Goal: Task Accomplishment & Management: Use online tool/utility

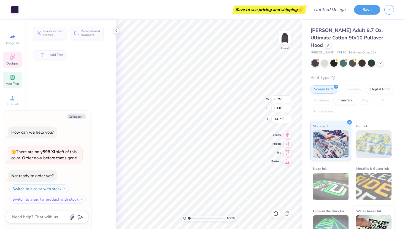
type textarea "x"
type input "14.72"
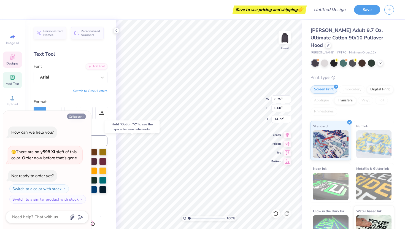
click at [79, 117] on button "Collapse" at bounding box center [76, 117] width 18 height 6
type textarea "x"
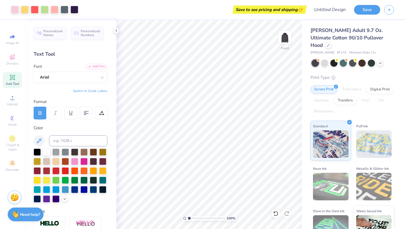
click at [90, 91] on button "Switch to Greek Letters" at bounding box center [90, 91] width 34 height 4
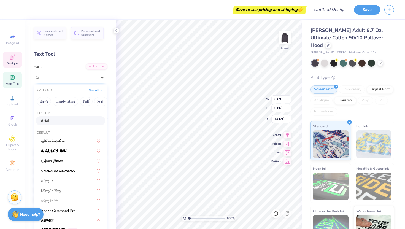
click at [60, 80] on div "Arial" at bounding box center [68, 77] width 58 height 9
click at [47, 98] on button "Greek" at bounding box center [44, 101] width 14 height 9
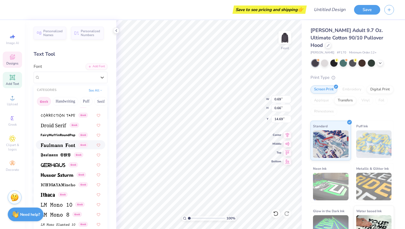
scroll to position [156, 0]
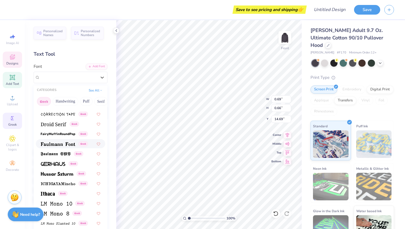
click at [14, 127] on div "Greek" at bounding box center [12, 121] width 19 height 16
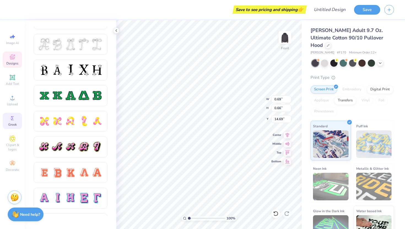
scroll to position [0, 0]
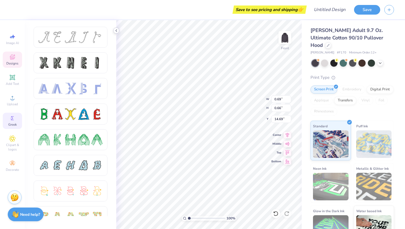
click at [117, 29] on icon at bounding box center [116, 30] width 4 height 4
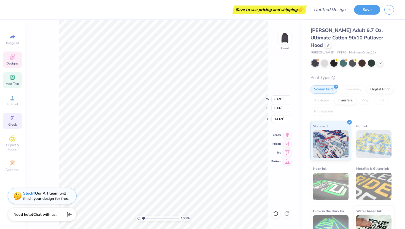
click at [13, 74] on div "Add Text" at bounding box center [12, 80] width 19 height 16
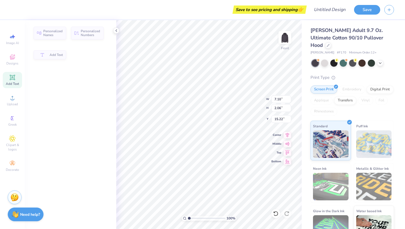
type input "7.10"
type input "2.06"
type input "15.22"
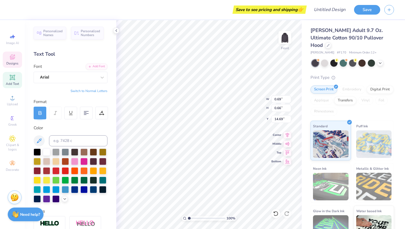
paste textarea "Φ"
paste textarea "Μ"
type textarea "ΦΜ"
click at [382, 60] on icon at bounding box center [380, 62] width 4 height 4
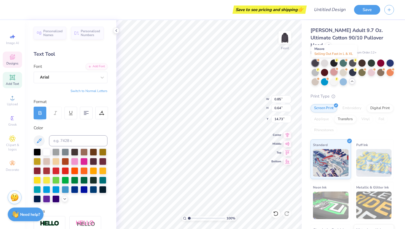
click at [332, 68] on div at bounding box center [333, 71] width 7 height 7
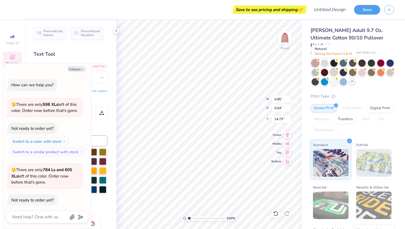
scroll to position [24, 0]
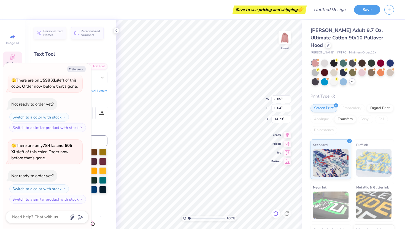
click at [273, 215] on icon at bounding box center [276, 214] width 6 height 6
type textarea "x"
type input "0.69"
type input "0.66"
type input "14.69"
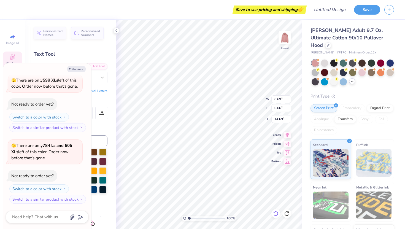
click at [275, 213] on icon at bounding box center [276, 214] width 6 height 6
type textarea "x"
type input "7.10"
type input "2.06"
type input "15.22"
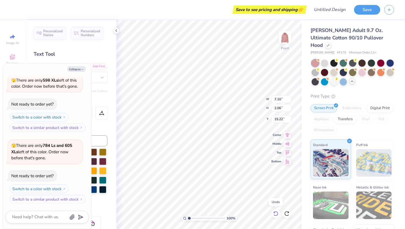
click at [275, 214] on icon at bounding box center [276, 214] width 6 height 6
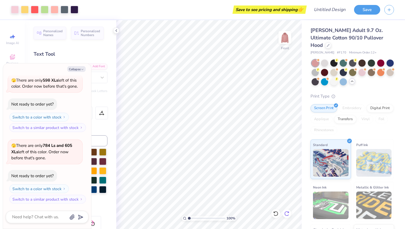
click at [287, 215] on icon at bounding box center [287, 214] width 6 height 6
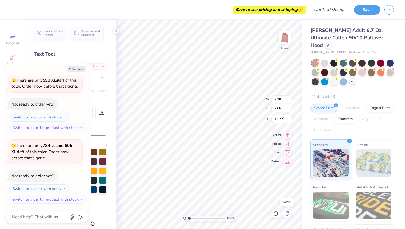
click at [287, 215] on icon at bounding box center [287, 214] width 6 height 6
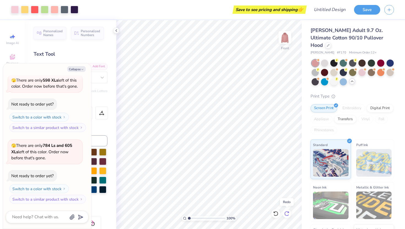
click at [287, 215] on icon at bounding box center [286, 213] width 5 height 5
click at [326, 60] on div at bounding box center [353, 73] width 82 height 26
click at [326, 59] on div at bounding box center [324, 62] width 7 height 7
click at [333, 78] on div at bounding box center [333, 81] width 7 height 7
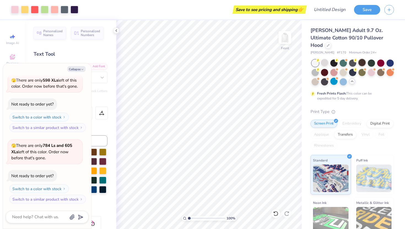
click at [361, 59] on div at bounding box center [361, 62] width 7 height 7
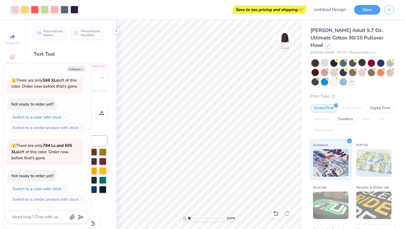
click at [311, 75] on div at bounding box center [352, 73] width 83 height 26
click at [313, 78] on div at bounding box center [315, 81] width 7 height 7
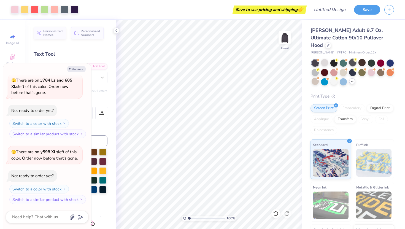
click at [354, 59] on div at bounding box center [352, 62] width 7 height 7
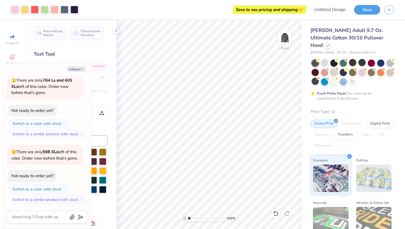
click at [330, 68] on div at bounding box center [333, 71] width 7 height 7
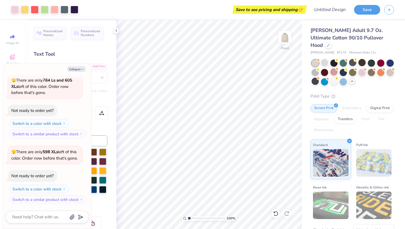
scroll to position [161, 0]
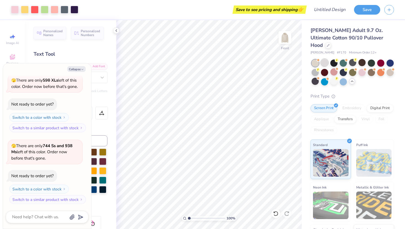
click at [327, 59] on div at bounding box center [324, 62] width 7 height 7
click at [390, 59] on div at bounding box center [390, 62] width 7 height 7
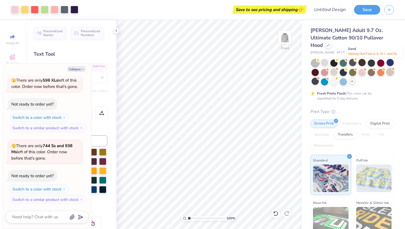
click at [391, 68] on div at bounding box center [390, 71] width 7 height 7
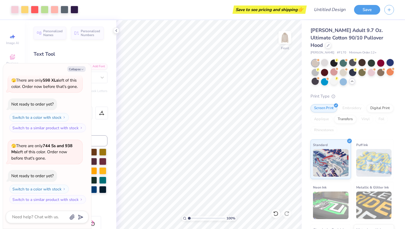
scroll to position [233, 0]
click at [351, 59] on div at bounding box center [352, 62] width 7 height 7
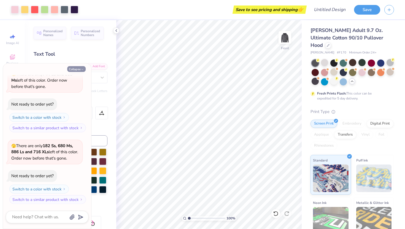
click at [82, 68] on icon "button" at bounding box center [82, 69] width 3 height 3
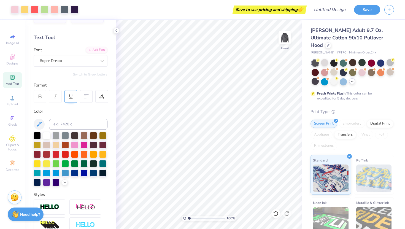
scroll to position [17, 0]
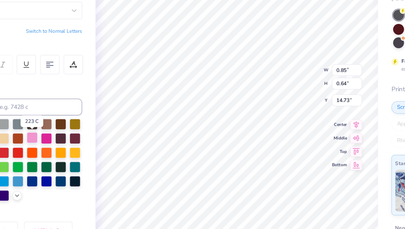
click at [77, 144] on div at bounding box center [74, 143] width 7 height 7
click at [85, 145] on div at bounding box center [83, 143] width 7 height 7
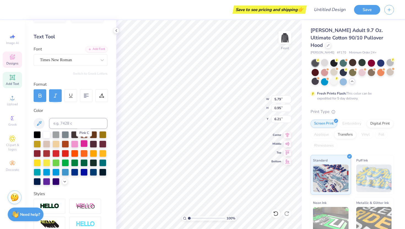
click at [82, 144] on div at bounding box center [83, 143] width 7 height 7
click at [76, 144] on div at bounding box center [74, 143] width 7 height 7
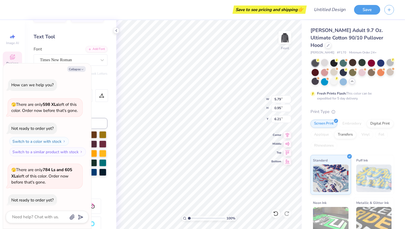
scroll to position [288, 0]
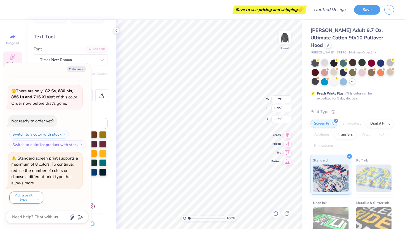
click at [276, 214] on icon at bounding box center [276, 214] width 6 height 6
click at [77, 68] on button "Collapse" at bounding box center [76, 69] width 18 height 6
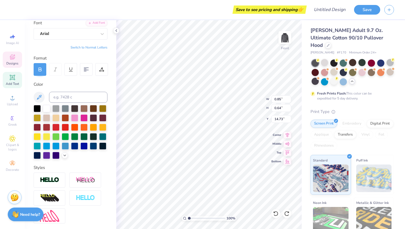
scroll to position [45, 0]
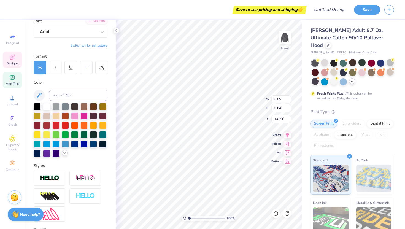
click at [64, 152] on icon at bounding box center [65, 153] width 4 height 4
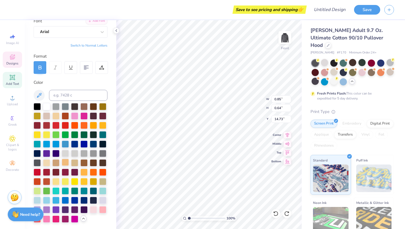
scroll to position [113, 0]
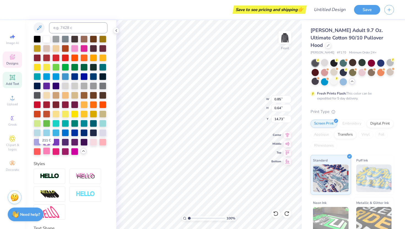
click at [47, 152] on div at bounding box center [46, 150] width 7 height 7
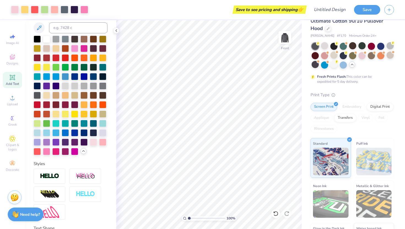
scroll to position [43, 0]
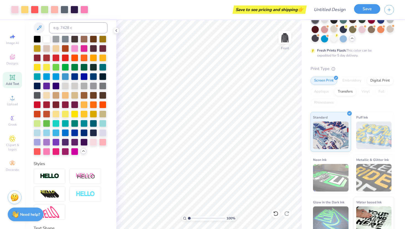
click at [369, 10] on button "Save" at bounding box center [367, 9] width 26 height 10
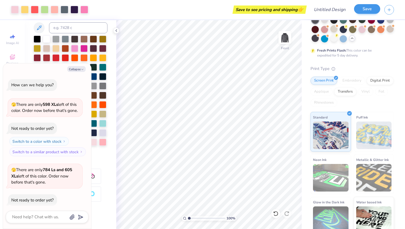
scroll to position [303, 0]
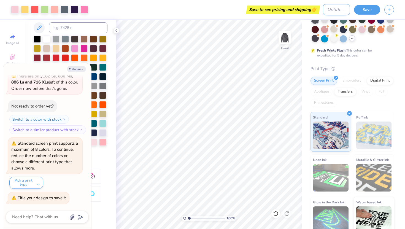
type textarea "x"
click at [327, 9] on input "Design Title" at bounding box center [336, 9] width 27 height 11
type input "b"
type textarea "x"
type input "bi"
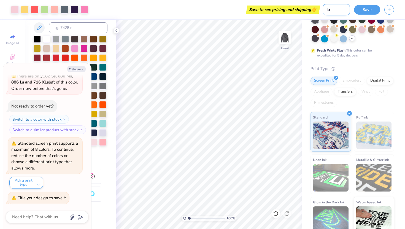
type textarea "x"
type input "big"
type textarea "x"
type input "big"
type textarea "x"
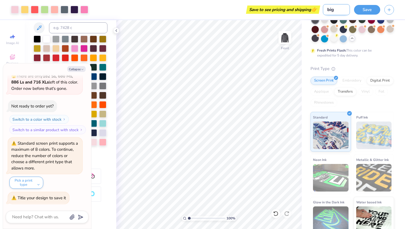
type input "[PERSON_NAME]"
type textarea "x"
type input "big li"
type textarea "x"
type input "big lit"
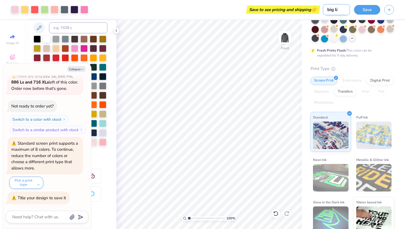
type textarea "x"
type input "big litt"
type textarea "x"
type input "big littl"
type textarea "x"
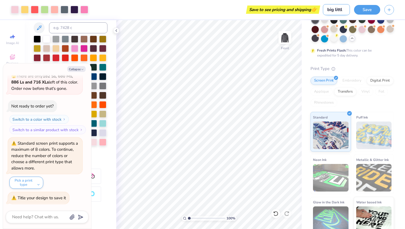
type input "big little"
type textarea "x"
type input "big little"
type textarea "x"
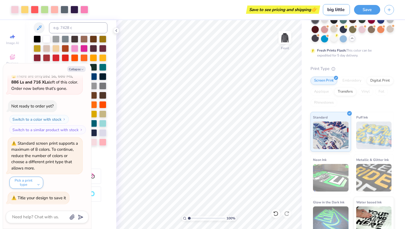
type input "big little s"
type textarea "x"
type input "big little sw"
type textarea "x"
type input "big little swe"
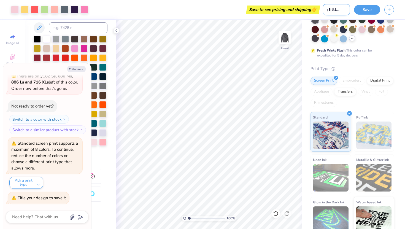
type textarea "x"
type input "big little swea"
type textarea "x"
type input "big little sweat"
type textarea "x"
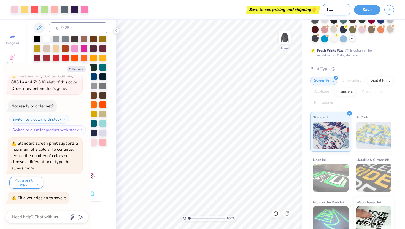
type input "big little sweate"
type textarea "x"
type input "big little sweater"
type textarea "x"
type input "big little sweater"
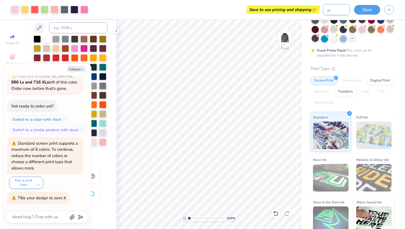
type textarea "x"
type input "big little sweater"
click at [81, 68] on icon "button" at bounding box center [82, 69] width 3 height 3
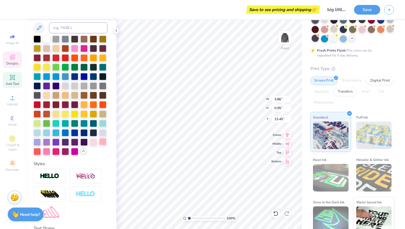
click at [104, 139] on div at bounding box center [102, 141] width 7 height 7
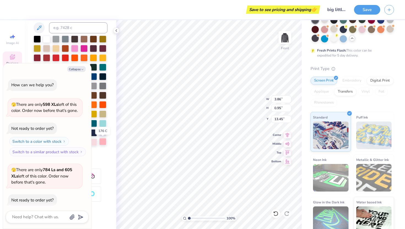
scroll to position [357, 0]
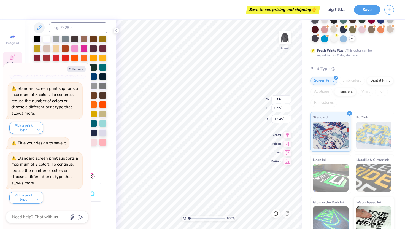
type textarea "x"
type input "5.79"
type input "6.21"
click at [80, 65] on div "Collapse How can we help you? 🫣 There are only 598 XLs left of this color. Orde…" at bounding box center [47, 145] width 88 height 165
click at [81, 71] on button "Collapse" at bounding box center [76, 69] width 18 height 6
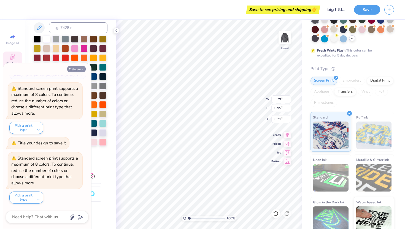
type textarea "x"
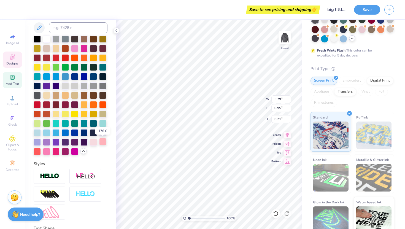
click at [103, 140] on div at bounding box center [102, 141] width 7 height 7
type input "3.44"
type input "8.81"
click at [100, 143] on div at bounding box center [102, 141] width 7 height 7
type input "2.56"
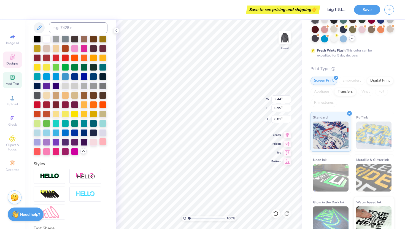
type input "7.39"
click at [101, 145] on div at bounding box center [102, 141] width 7 height 7
type input "2.55"
type input "14.55"
click at [103, 141] on div at bounding box center [102, 141] width 7 height 7
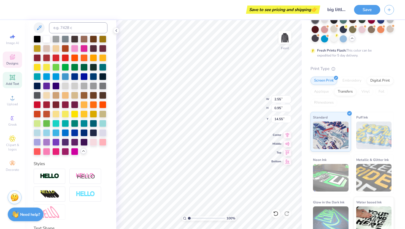
scroll to position [0, 0]
type textarea "1852"
type input "0.85"
type input "0.64"
type input "14.73"
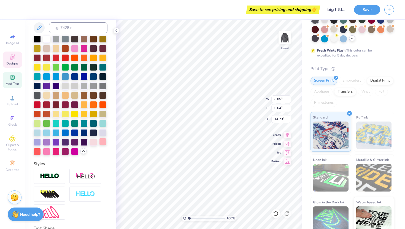
click at [103, 141] on div at bounding box center [102, 141] width 7 height 7
click at [63, 85] on div at bounding box center [65, 85] width 7 height 7
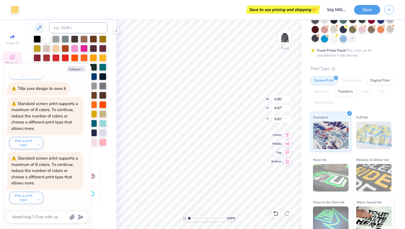
scroll to position [361, 0]
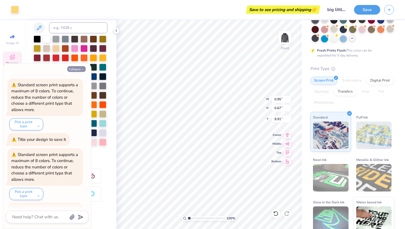
click at [83, 69] on icon "button" at bounding box center [82, 69] width 3 height 3
type textarea "x"
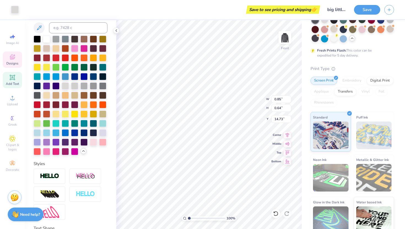
type input "14.71"
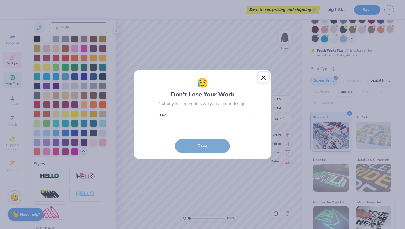
click at [264, 79] on button "Close" at bounding box center [263, 77] width 10 height 10
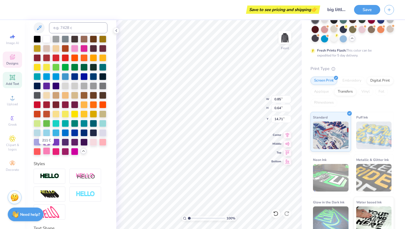
click at [48, 150] on div at bounding box center [46, 150] width 7 height 7
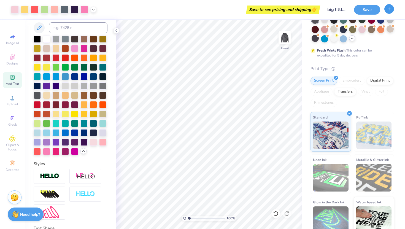
click at [388, 7] on icon "button" at bounding box center [389, 9] width 5 height 5
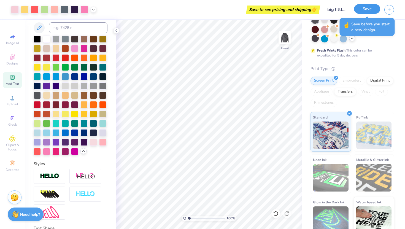
click at [372, 9] on button "Save" at bounding box center [367, 9] width 26 height 10
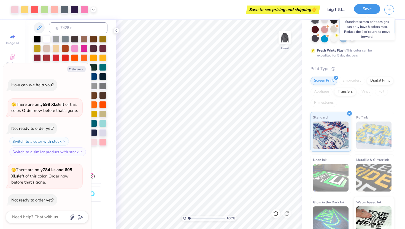
scroll to position [467, 0]
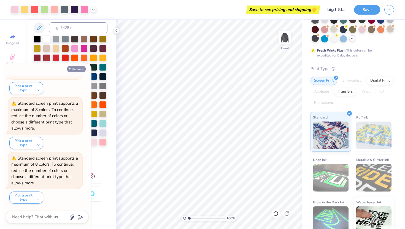
click at [72, 69] on button "Collapse" at bounding box center [76, 69] width 18 height 6
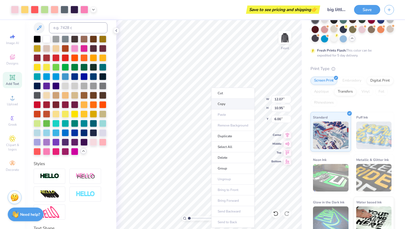
click at [223, 105] on li "Copy" at bounding box center [232, 104] width 43 height 11
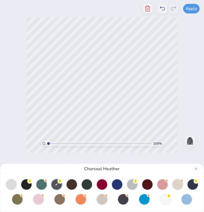
click at [175, 56] on div "Charcoal Heather" at bounding box center [102, 106] width 204 height 212
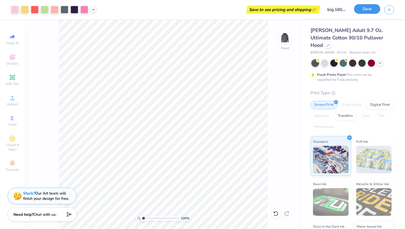
click at [373, 10] on button "Save" at bounding box center [367, 9] width 26 height 10
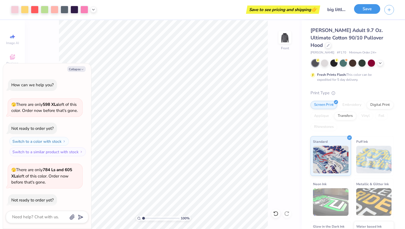
scroll to position [521, 0]
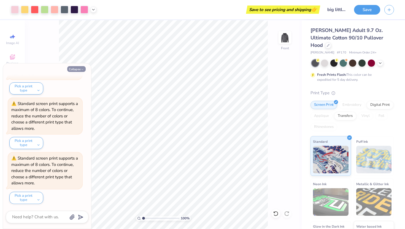
click at [81, 69] on icon "button" at bounding box center [82, 69] width 3 height 3
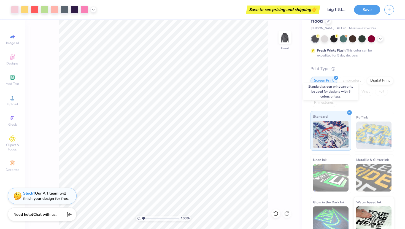
scroll to position [0, 0]
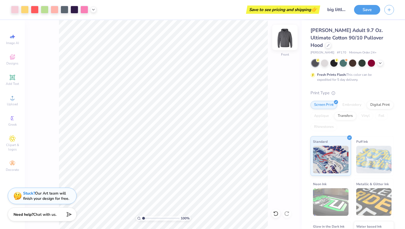
click at [287, 38] on img at bounding box center [285, 37] width 22 height 22
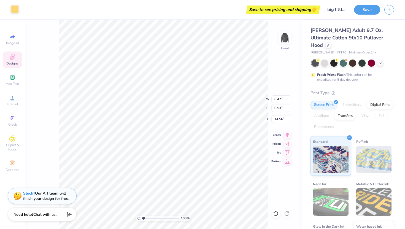
click at [15, 7] on div at bounding box center [15, 9] width 8 height 8
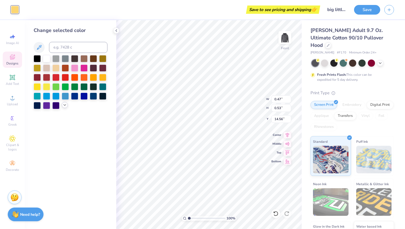
click at [66, 103] on icon at bounding box center [65, 105] width 4 height 4
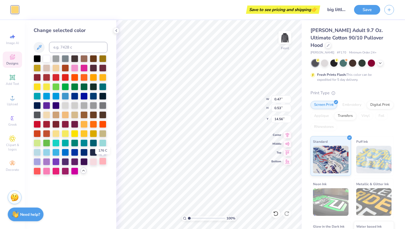
click at [105, 163] on div at bounding box center [102, 161] width 7 height 7
click at [90, 163] on div at bounding box center [93, 161] width 7 height 7
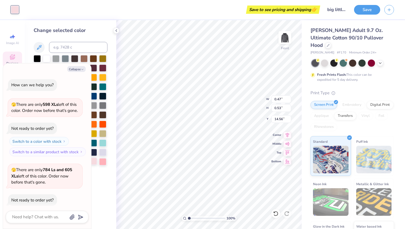
scroll to position [576, 0]
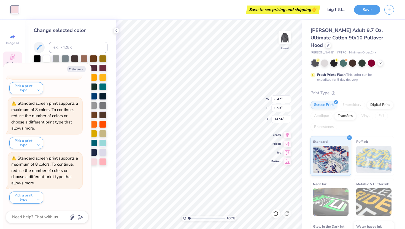
type textarea "x"
type input "0.42"
type input "15.06"
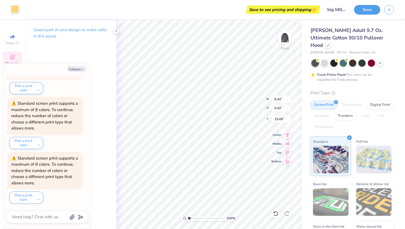
click at [14, 8] on div at bounding box center [15, 9] width 8 height 8
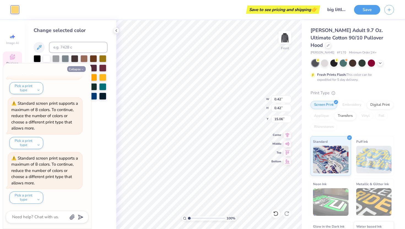
click at [83, 69] on polyline "button" at bounding box center [83, 69] width 2 height 1
type textarea "x"
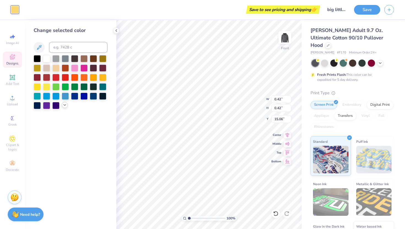
click at [65, 105] on icon at bounding box center [65, 105] width 4 height 4
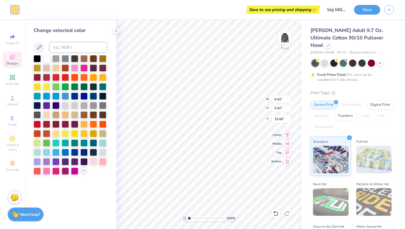
click at [91, 162] on div at bounding box center [93, 161] width 7 height 7
click at [96, 161] on div at bounding box center [93, 161] width 7 height 7
type input "0.49"
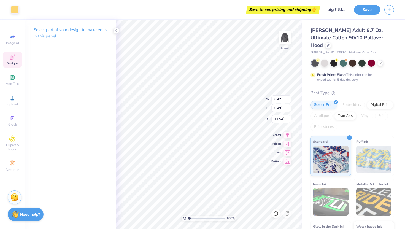
type input "11.44"
click at [9, 5] on div "Art colors" at bounding box center [9, 9] width 19 height 19
click at [14, 9] on div at bounding box center [15, 9] width 8 height 8
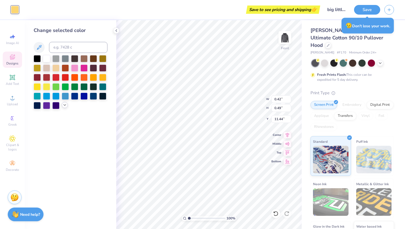
click at [65, 104] on icon at bounding box center [65, 105] width 4 height 4
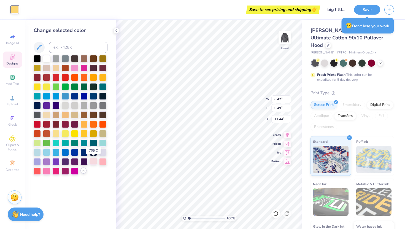
click at [91, 163] on div at bounding box center [93, 161] width 7 height 7
type input "0.45"
type input "0.58"
type input "7.61"
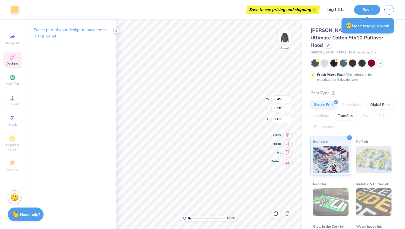
click at [115, 31] on icon at bounding box center [116, 30] width 4 height 4
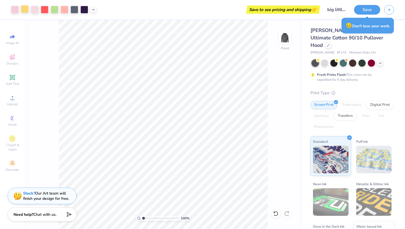
click at [25, 6] on div at bounding box center [25, 9] width 8 height 8
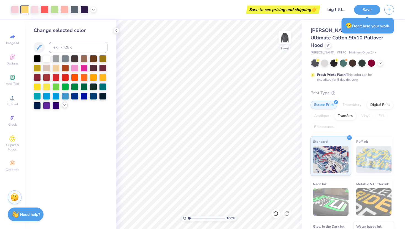
click at [64, 107] on div at bounding box center [65, 105] width 6 height 6
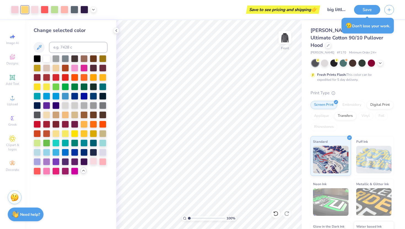
click at [94, 159] on div at bounding box center [93, 161] width 7 height 7
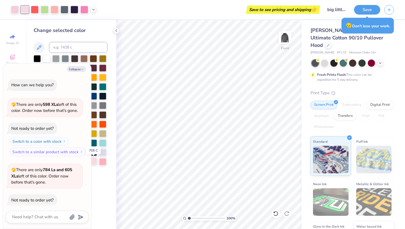
scroll to position [631, 0]
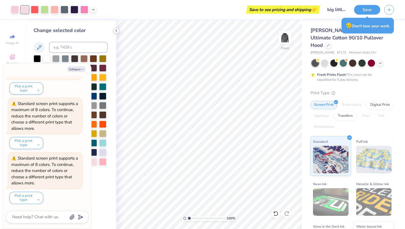
click at [117, 32] on icon at bounding box center [116, 30] width 4 height 4
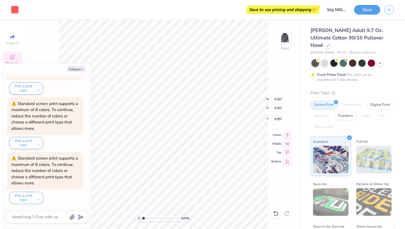
click at [15, 4] on div "Art colors" at bounding box center [9, 9] width 19 height 19
click at [15, 8] on div at bounding box center [15, 9] width 8 height 8
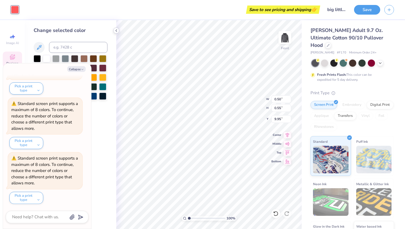
click at [117, 28] on div at bounding box center [116, 31] width 6 height 6
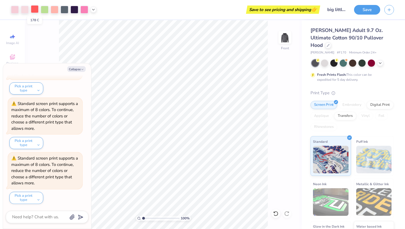
click at [34, 8] on div at bounding box center [35, 9] width 8 height 8
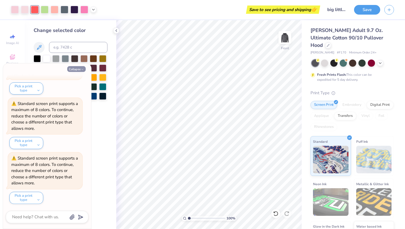
click at [82, 71] on icon "button" at bounding box center [82, 69] width 3 height 3
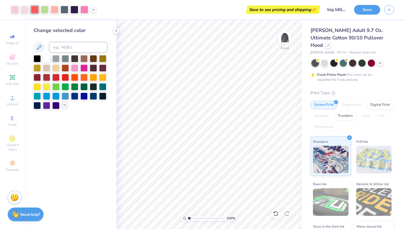
click at [65, 107] on icon at bounding box center [65, 105] width 4 height 4
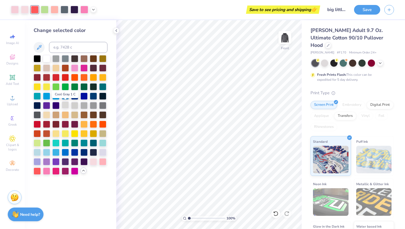
click at [66, 105] on div at bounding box center [65, 104] width 7 height 7
click at [78, 106] on div at bounding box center [74, 104] width 7 height 7
click at [103, 151] on div at bounding box center [102, 151] width 7 height 7
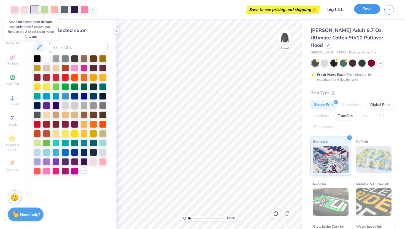
click at [378, 10] on button "Save" at bounding box center [367, 9] width 26 height 10
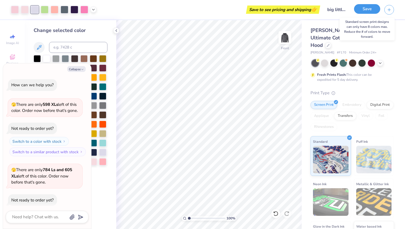
scroll to position [686, 0]
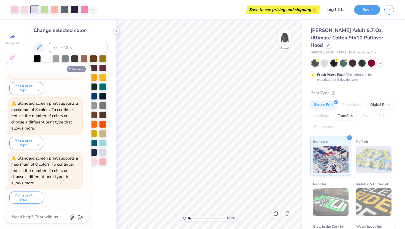
click at [81, 68] on icon "button" at bounding box center [82, 69] width 3 height 3
type textarea "x"
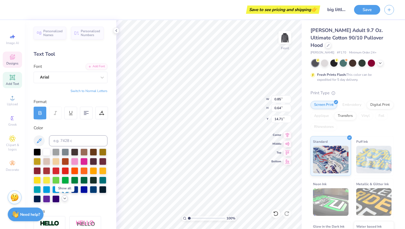
click at [62, 198] on div at bounding box center [65, 198] width 6 height 6
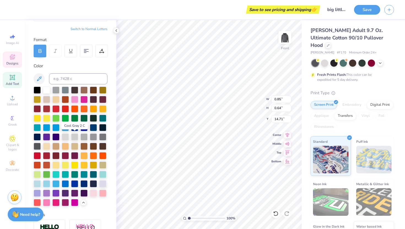
scroll to position [69, 0]
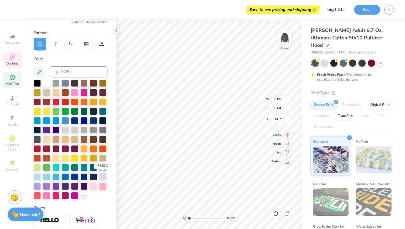
click at [102, 176] on div at bounding box center [102, 176] width 7 height 7
click at [94, 187] on div at bounding box center [93, 185] width 7 height 7
click at [102, 185] on div at bounding box center [102, 185] width 7 height 7
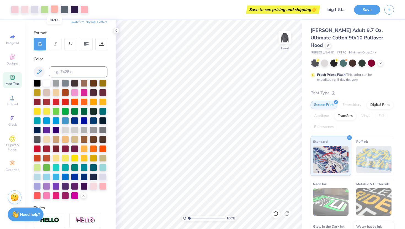
click at [56, 10] on div at bounding box center [55, 9] width 8 height 8
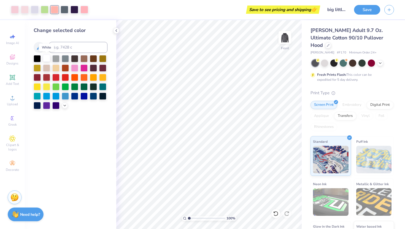
click at [47, 57] on div at bounding box center [46, 58] width 7 height 7
click at [274, 211] on icon at bounding box center [276, 214] width 6 height 6
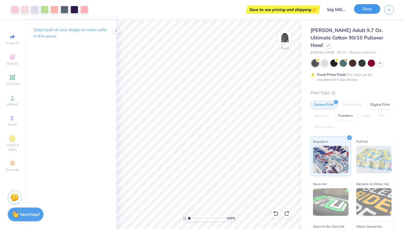
click at [373, 7] on button "Save" at bounding box center [367, 9] width 26 height 10
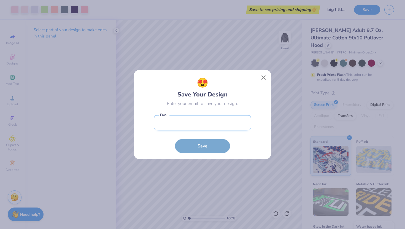
click at [196, 125] on input "email" at bounding box center [202, 122] width 97 height 15
type input "[EMAIL_ADDRESS][DOMAIN_NAME]"
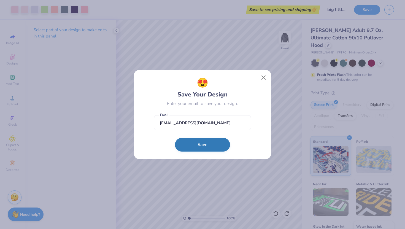
click at [196, 140] on button "Save" at bounding box center [202, 145] width 55 height 14
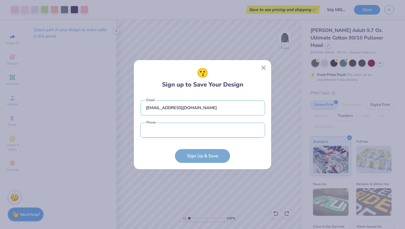
click at [193, 135] on input "tel" at bounding box center [202, 130] width 125 height 15
type input "[PHONE_NUMBER]"
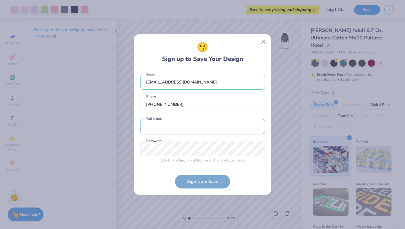
click at [183, 131] on input "text" at bounding box center [202, 126] width 125 height 15
click at [159, 124] on input "[PERSON_NAME]" at bounding box center [202, 126] width 125 height 15
type input "[PERSON_NAME]"
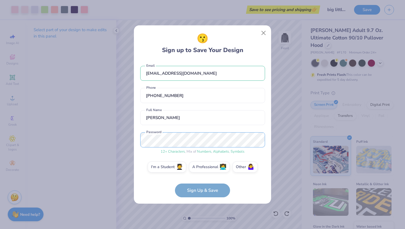
scroll to position [3, 0]
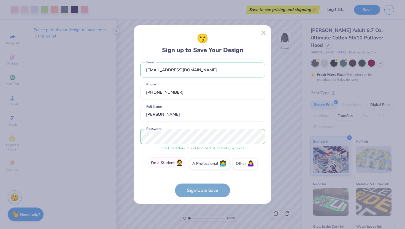
click at [162, 167] on label "I'm a Student 🧑‍🎓" at bounding box center [167, 162] width 39 height 11
click at [201, 167] on input "I'm a Student 🧑‍🎓" at bounding box center [203, 169] width 4 height 4
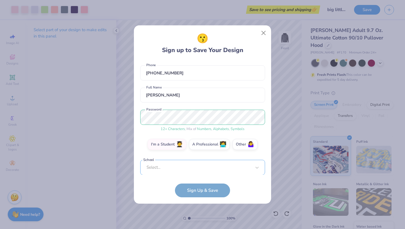
click at [180, 170] on div "[EMAIL_ADDRESS][DOMAIN_NAME] Email [PHONE_NUMBER] Phone [PERSON_NAME] Full Name…" at bounding box center [202, 117] width 125 height 115
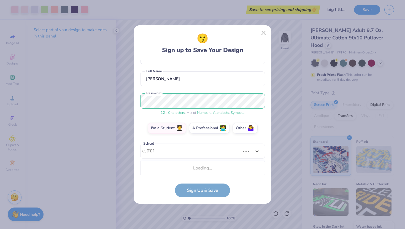
scroll to position [108, 0]
type input "f"
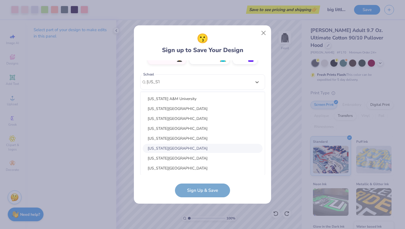
click at [174, 147] on div "[US_STATE][GEOGRAPHIC_DATA]" at bounding box center [203, 148] width 120 height 9
type input "[US_STATE]"
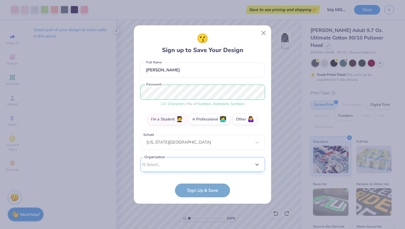
scroll to position [130, 0]
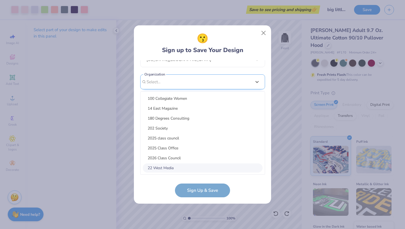
click at [188, 166] on div "option focused, 8 of 15. 15 results available. Use Up and Down to choose option…" at bounding box center [202, 124] width 125 height 101
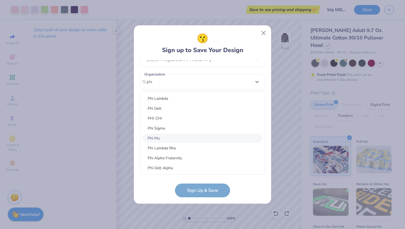
click at [168, 138] on div "Phi Mu" at bounding box center [203, 138] width 120 height 9
type input "phi"
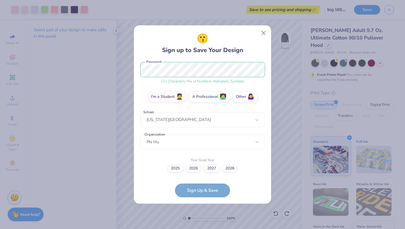
scroll to position [70, 0]
click at [211, 170] on label "2027" at bounding box center [211, 168] width 15 height 8
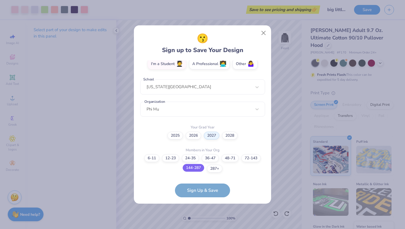
click at [199, 168] on label "144-287" at bounding box center [193, 168] width 21 height 8
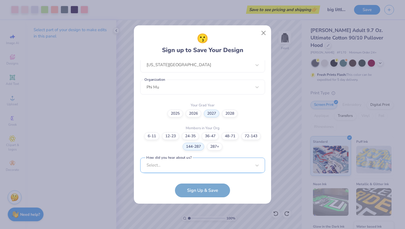
click at [196, 168] on div "Select..." at bounding box center [202, 165] width 125 height 15
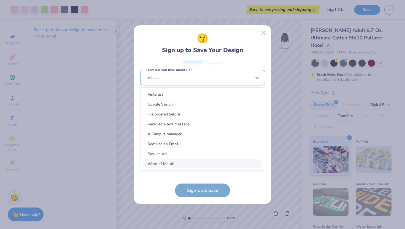
scroll to position [208, 0]
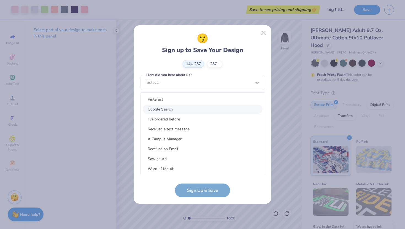
click at [168, 109] on div "Google Search" at bounding box center [203, 109] width 120 height 9
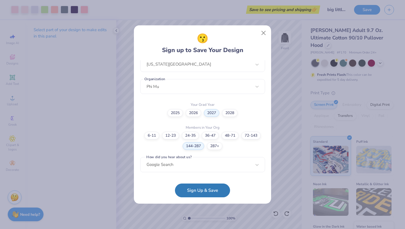
scroll to position [125, 0]
click at [198, 194] on button "Sign Up & Save" at bounding box center [202, 189] width 55 height 14
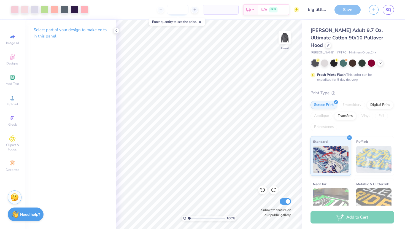
click at [177, 10] on input "number" at bounding box center [177, 10] width 21 height 10
type input "12"
click at [214, 16] on div "12 N/A Per Item N/A Total Est. Delivery N/A FREE" at bounding box center [195, 9] width 207 height 19
click at [387, 12] on span "SQ" at bounding box center [389, 10] width 6 height 6
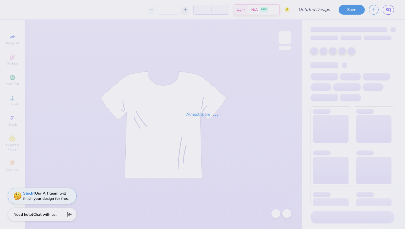
type input "big little sweater"
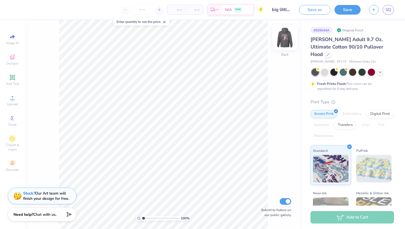
click at [284, 34] on img at bounding box center [285, 37] width 22 height 22
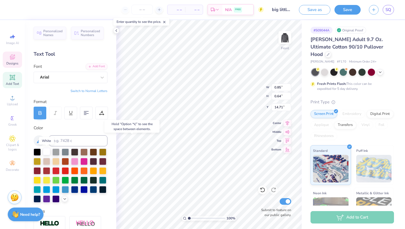
click at [43, 150] on div at bounding box center [46, 151] width 7 height 7
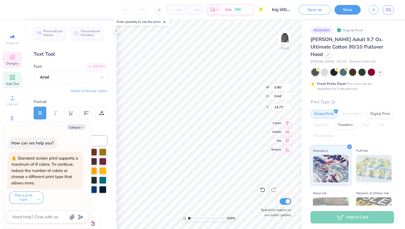
type textarea "x"
type input "16.25"
type textarea "x"
type input "1.33"
type input "1.04"
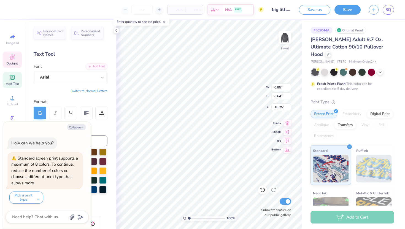
type input "14.51"
click at [79, 126] on button "Collapse" at bounding box center [76, 127] width 18 height 6
type textarea "x"
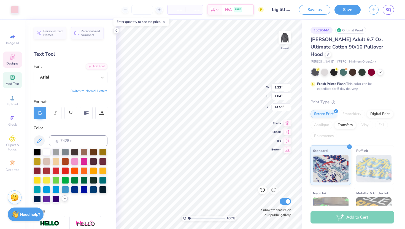
click at [64, 198] on polyline at bounding box center [65, 198] width 2 height 1
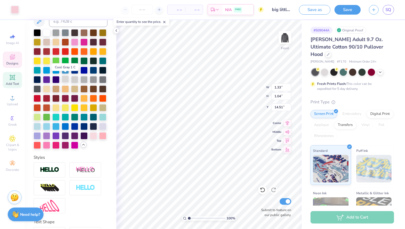
scroll to position [124, 0]
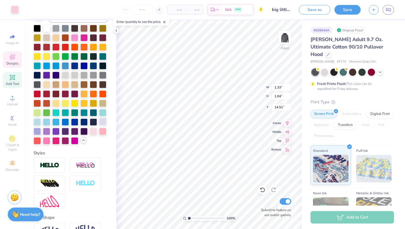
click at [102, 124] on div at bounding box center [102, 121] width 7 height 7
click at [103, 122] on div at bounding box center [102, 121] width 7 height 7
type input "16.25"
click at [104, 122] on div at bounding box center [102, 121] width 7 height 7
click at [101, 132] on div at bounding box center [102, 130] width 7 height 7
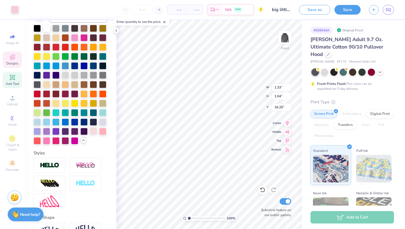
click at [91, 131] on div at bounding box center [93, 130] width 7 height 7
click at [85, 131] on div at bounding box center [83, 130] width 7 height 7
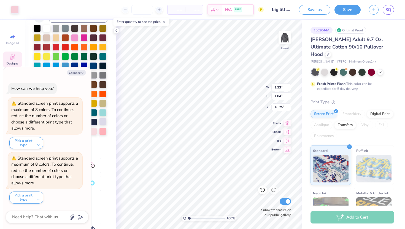
click at [101, 120] on div at bounding box center [102, 121] width 7 height 7
click at [79, 74] on button "Collapse" at bounding box center [76, 73] width 18 height 6
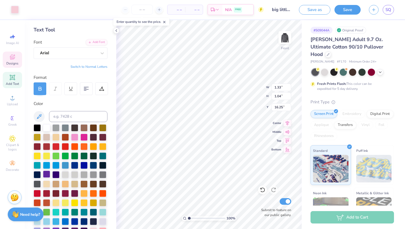
scroll to position [0, 0]
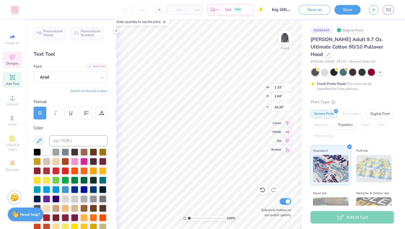
click at [47, 151] on div at bounding box center [46, 151] width 7 height 7
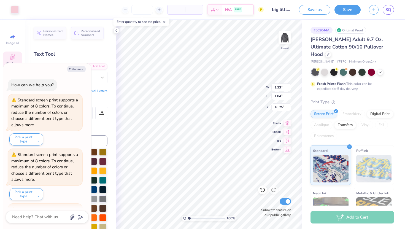
scroll to position [51, 0]
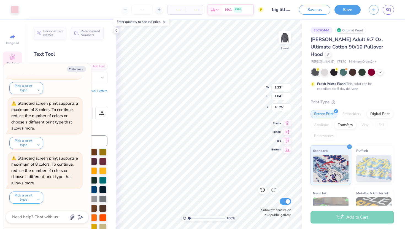
type textarea "x"
type input "14.45"
type textarea "x"
type input "14.56"
click at [263, 187] on div at bounding box center [262, 189] width 9 height 9
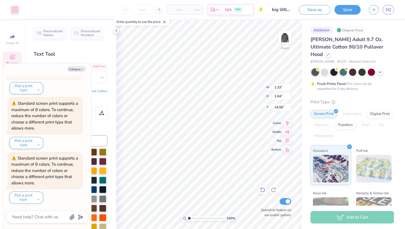
type textarea "x"
type input "14.45"
click at [263, 187] on div at bounding box center [262, 189] width 9 height 9
type textarea "x"
type input "16.25"
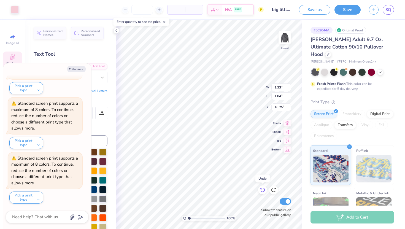
click at [263, 186] on div at bounding box center [262, 189] width 9 height 9
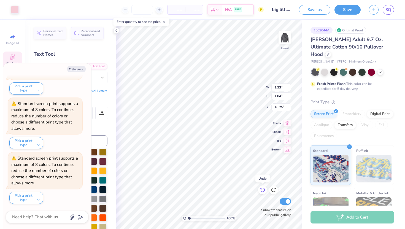
click at [263, 186] on div at bounding box center [262, 189] width 9 height 9
type textarea "x"
type input "14.51"
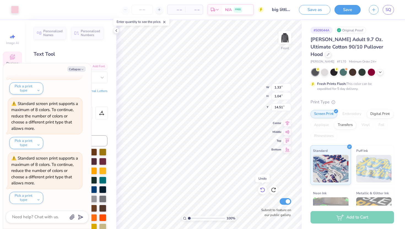
click at [263, 186] on div at bounding box center [262, 189] width 9 height 9
click at [263, 187] on div at bounding box center [262, 189] width 9 height 9
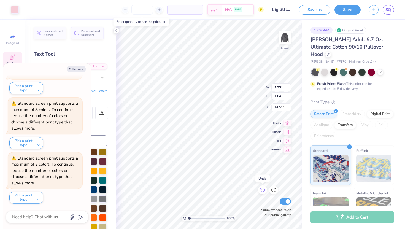
click at [263, 187] on div at bounding box center [262, 189] width 9 height 9
click at [264, 191] on icon at bounding box center [262, 190] width 5 height 5
click at [355, 15] on div "Save as Save SQ" at bounding box center [352, 9] width 106 height 19
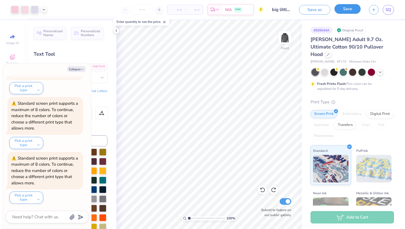
click at [353, 12] on button "Save" at bounding box center [348, 9] width 26 height 10
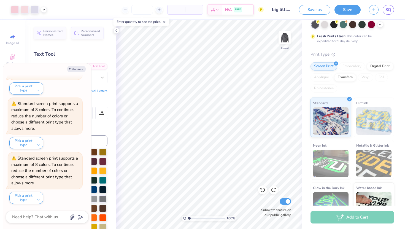
scroll to position [52, 0]
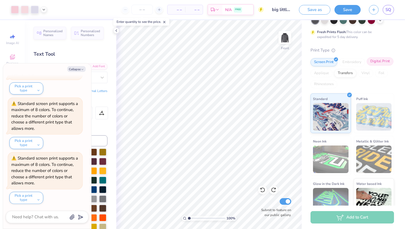
click at [381, 57] on div "Digital Print" at bounding box center [380, 61] width 27 height 8
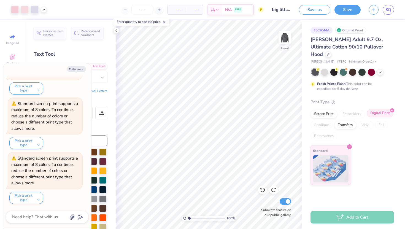
scroll to position [0, 0]
click at [352, 10] on button "Save" at bounding box center [348, 9] width 26 height 10
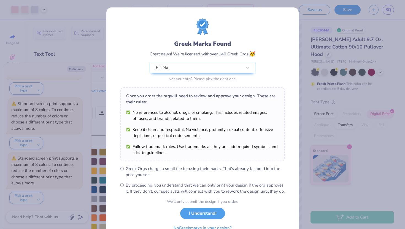
type textarea "x"
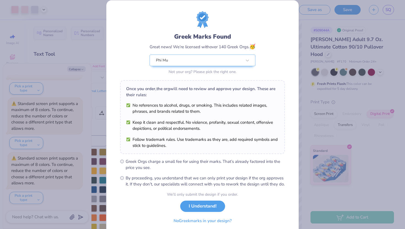
scroll to position [29, 0]
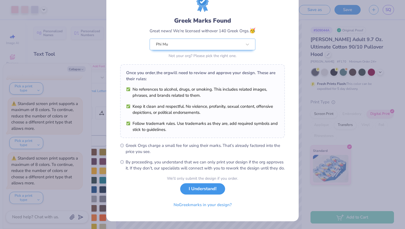
click at [205, 190] on button "I Understand!" at bounding box center [202, 188] width 45 height 11
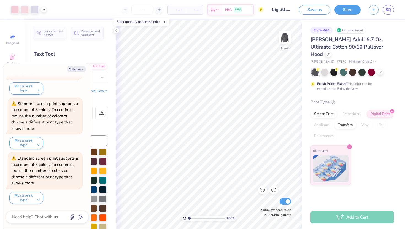
scroll to position [0, 0]
click at [387, 11] on span "SQ" at bounding box center [389, 10] width 6 height 6
